Goal: Information Seeking & Learning: Learn about a topic

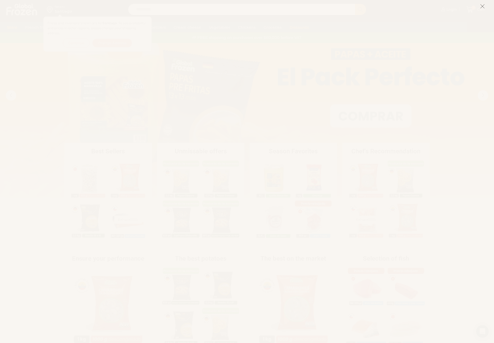
click at [482, 5] on icon at bounding box center [482, 6] width 5 height 5
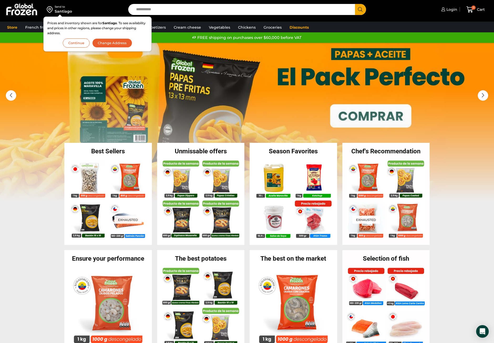
click at [68, 44] on button "Continue" at bounding box center [76, 42] width 27 height 9
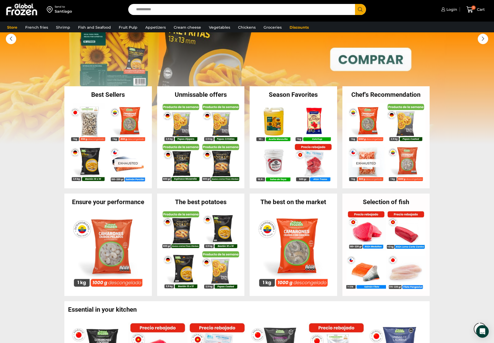
scroll to position [431, 0]
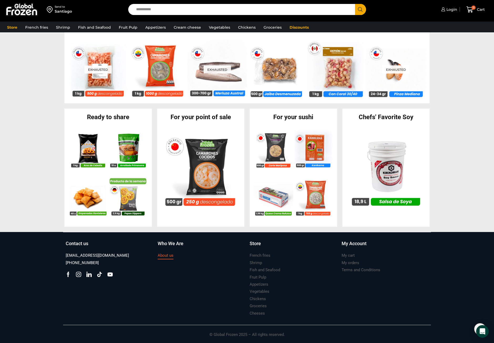
click at [166, 255] on font "About us" at bounding box center [166, 255] width 16 height 5
click at [168, 258] on font "About us" at bounding box center [166, 255] width 16 height 5
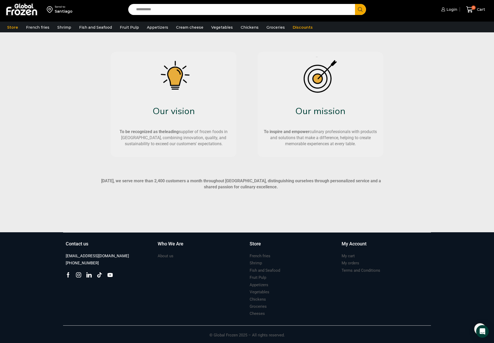
scroll to position [235, 0]
